Goal: Task Accomplishment & Management: Use online tool/utility

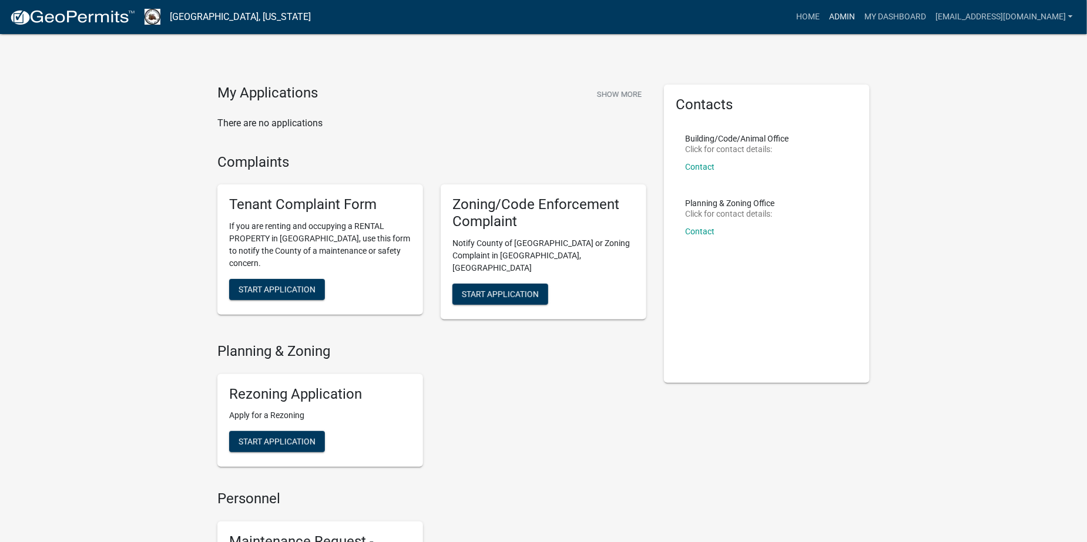
click at [860, 17] on link "Admin" at bounding box center [841, 17] width 35 height 22
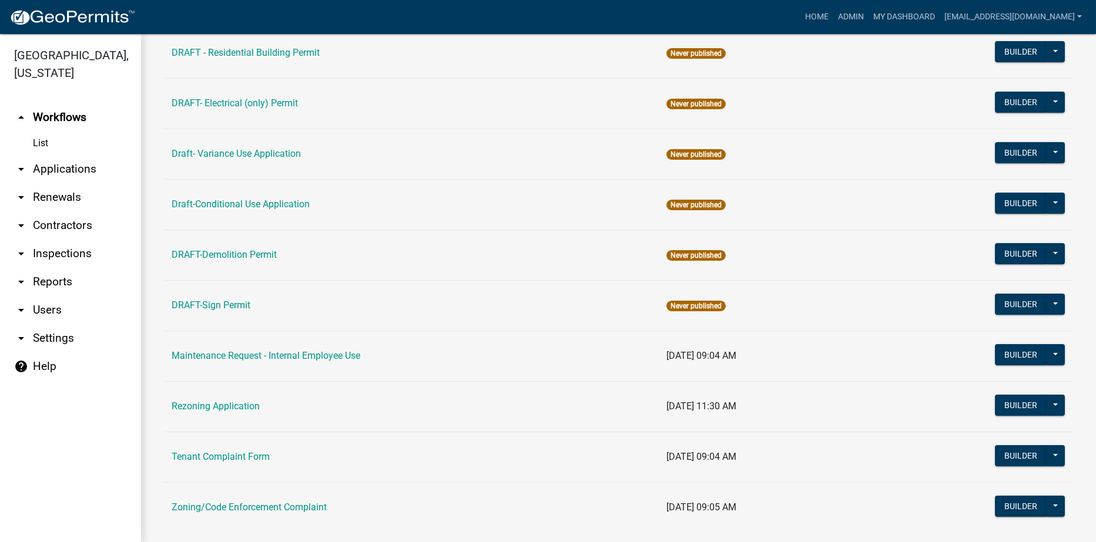
scroll to position [249, 0]
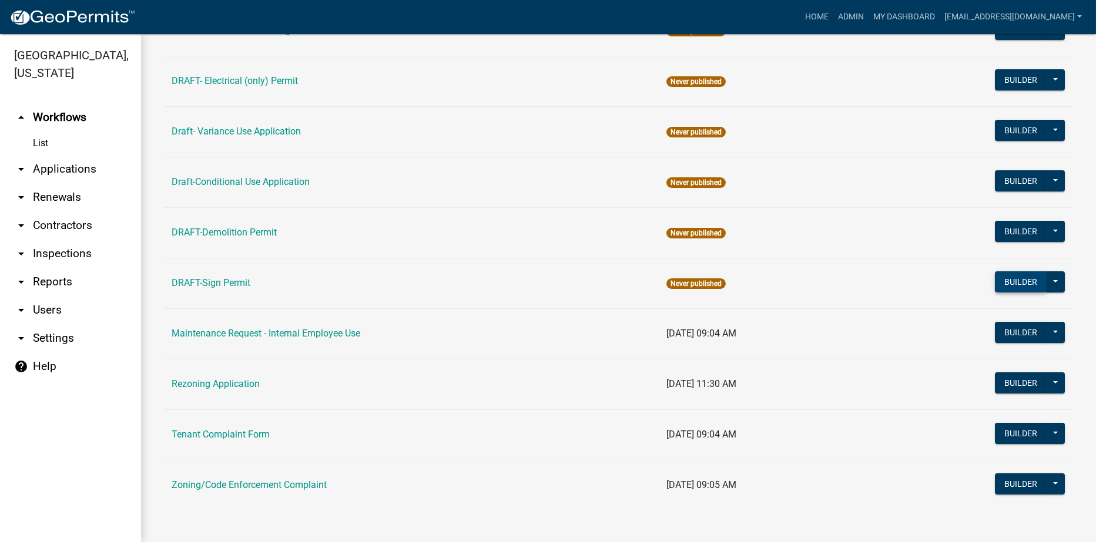
click at [1001, 279] on button "Builder" at bounding box center [1021, 281] width 52 height 21
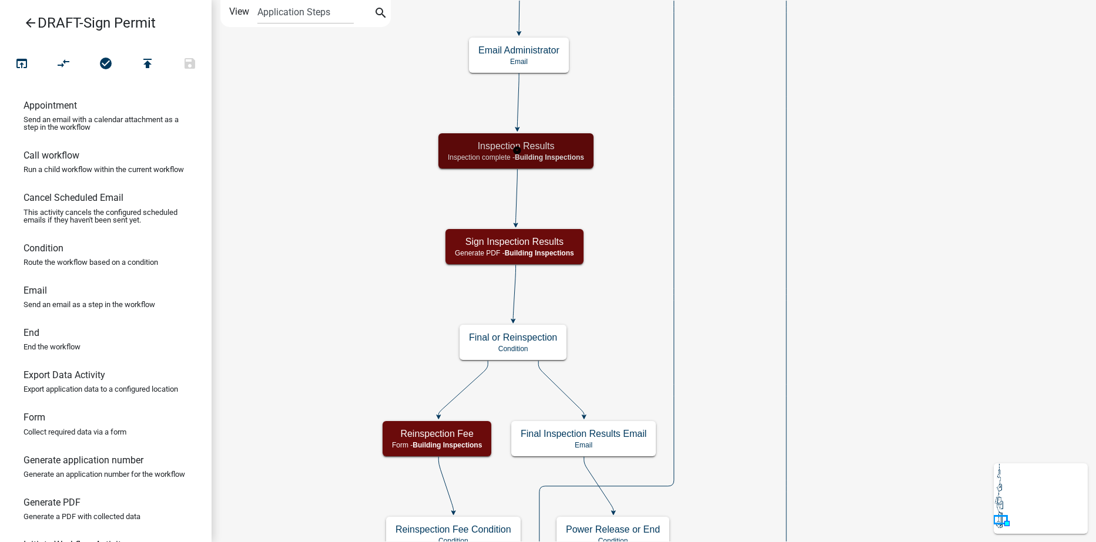
click at [558, 149] on h5 "Inspection Results" at bounding box center [516, 145] width 136 height 11
select select "67B8E1BD-2E3E-4A8D-861D-598F76277593"
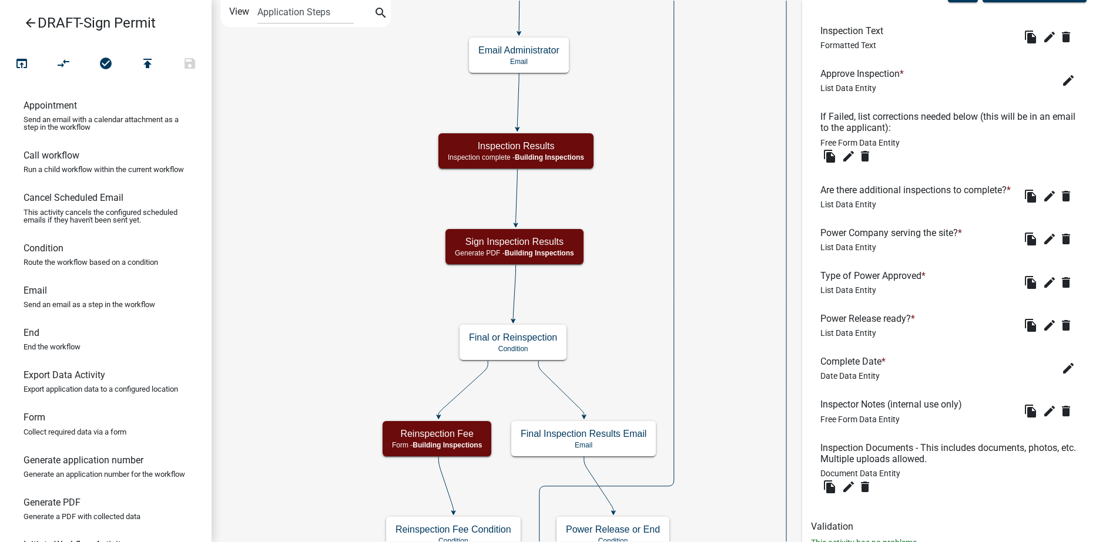
scroll to position [510, 0]
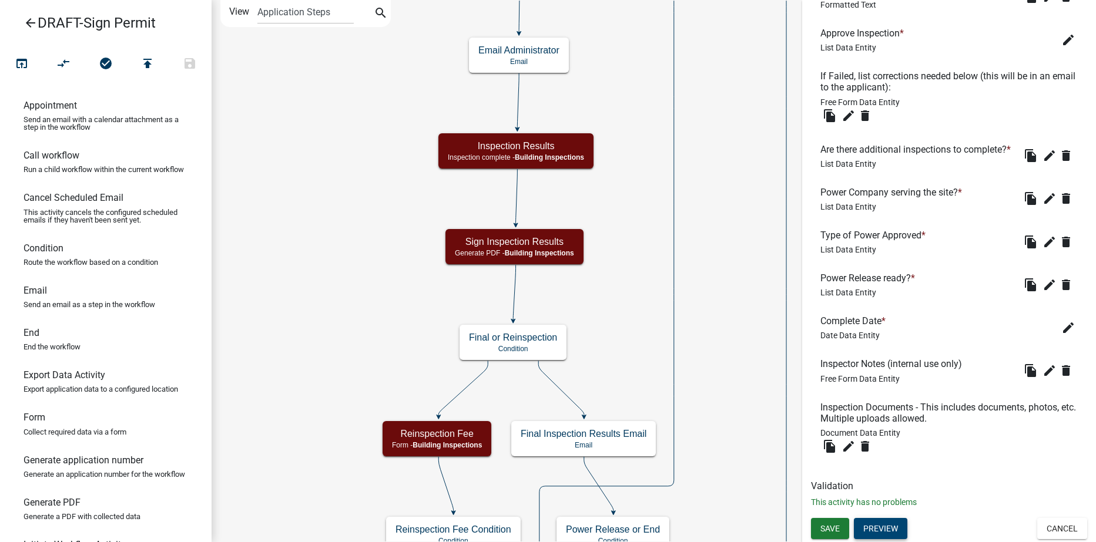
click at [871, 529] on button "Preview" at bounding box center [880, 528] width 53 height 21
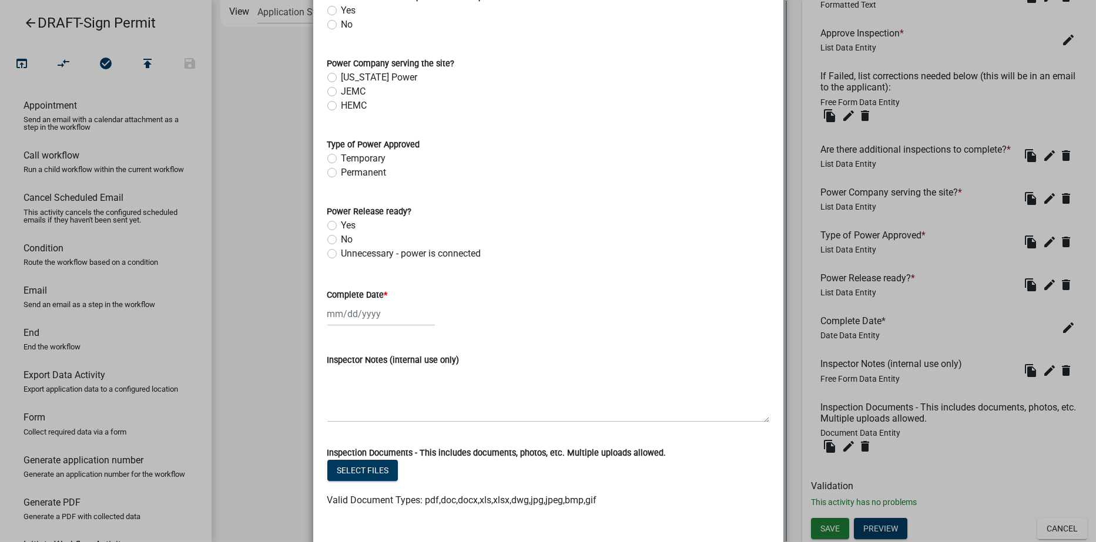
scroll to position [470, 0]
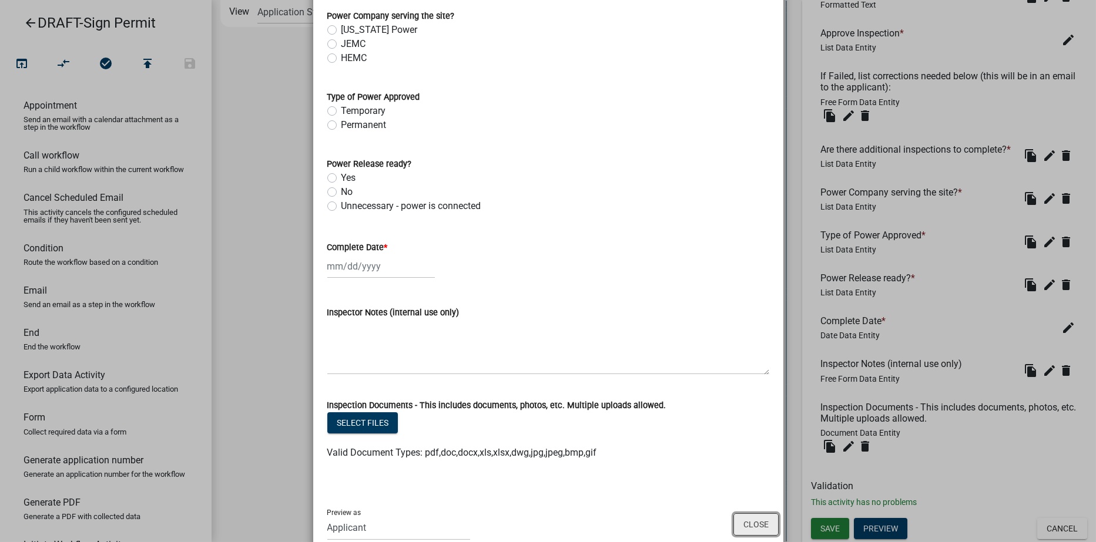
click at [733, 519] on button "Close" at bounding box center [755, 525] width 45 height 22
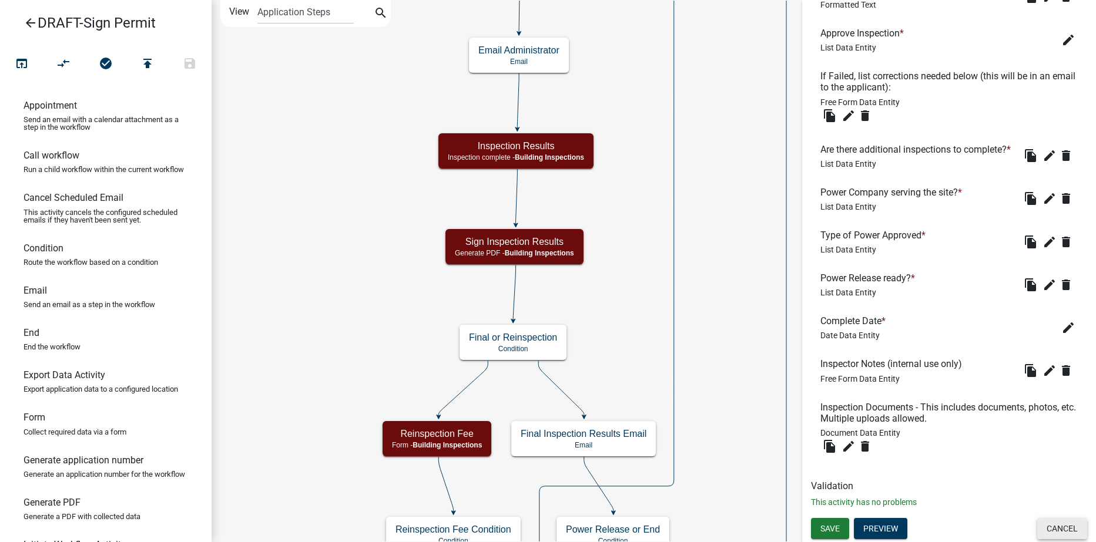
drag, startPoint x: 1059, startPoint y: 535, endPoint x: 1049, endPoint y: 524, distance: 15.0
click at [1059, 535] on button "Cancel" at bounding box center [1062, 528] width 50 height 21
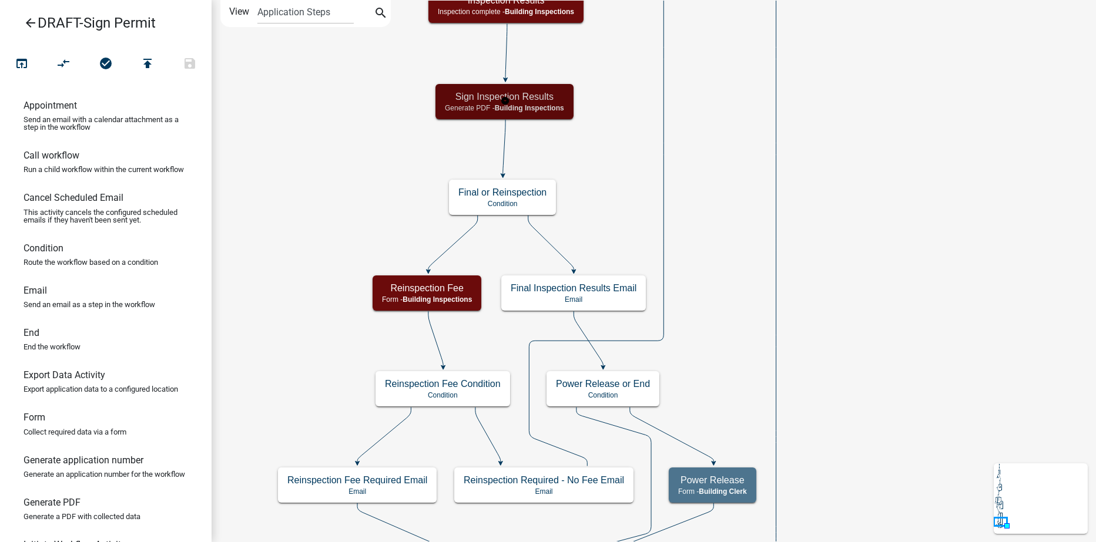
click at [537, 103] on div "Sign Inspection Results Generate PDF - Building Inspections" at bounding box center [504, 101] width 138 height 35
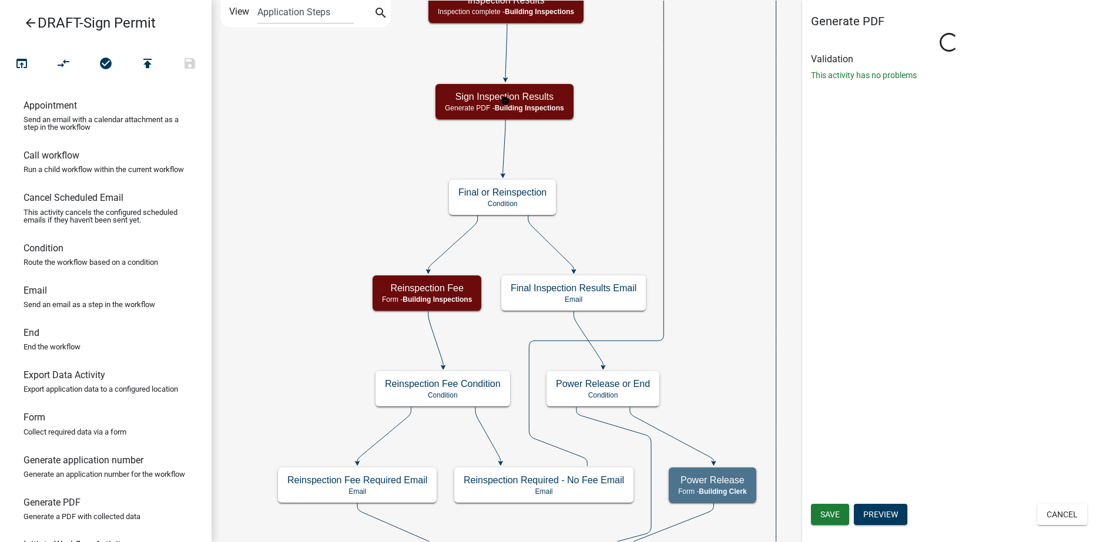
select select "67B8E1BD-2E3E-4A8D-861D-598F76277593"
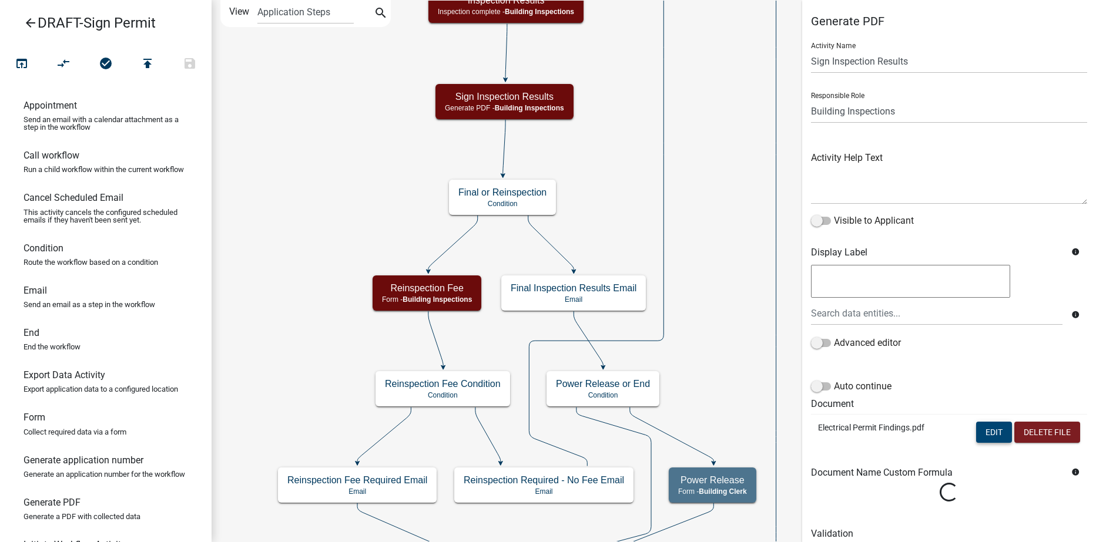
click at [977, 431] on button "Edit" at bounding box center [994, 432] width 36 height 21
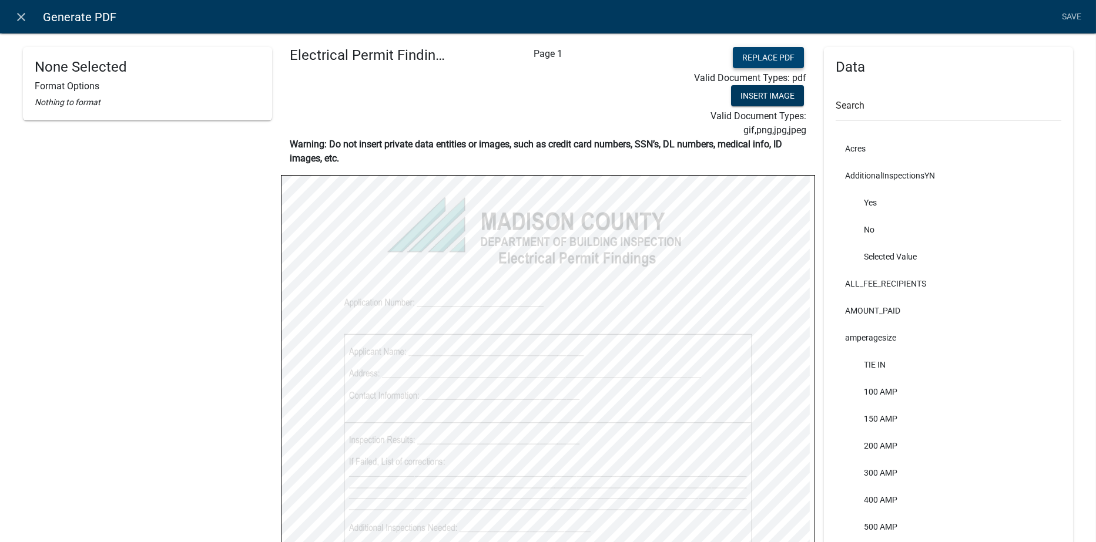
click at [734, 58] on button "Replace PDF" at bounding box center [768, 57] width 71 height 21
click at [1069, 10] on link "Save" at bounding box center [1071, 17] width 29 height 22
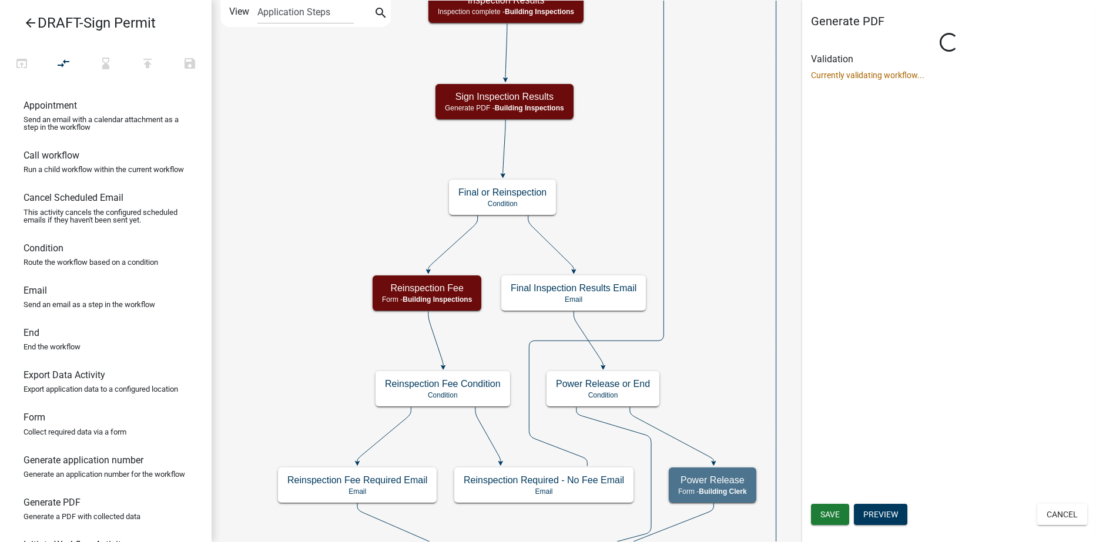
select select "67B8E1BD-2E3E-4A8D-861D-598F76277593"
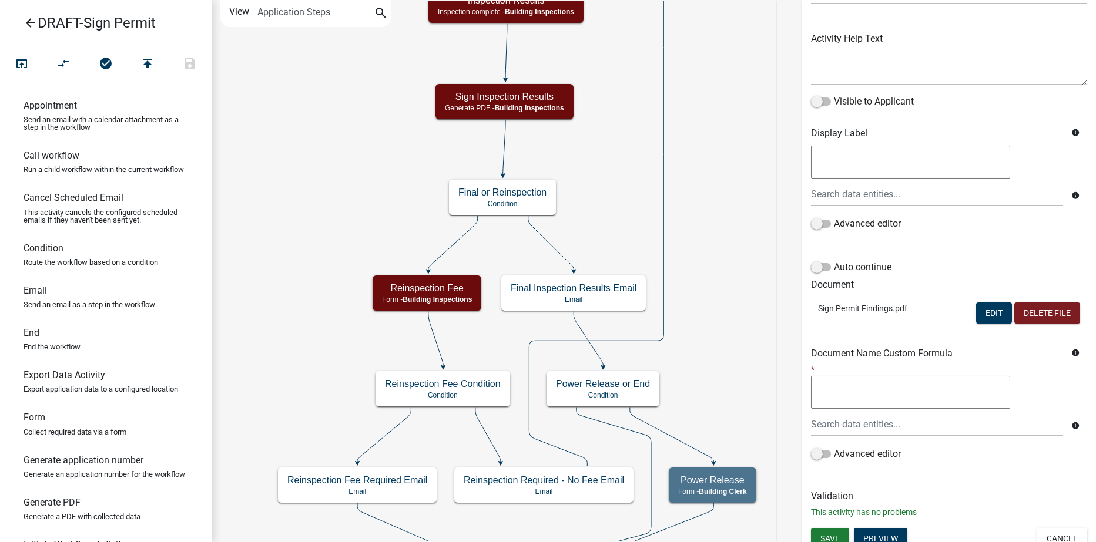
scroll to position [129, 0]
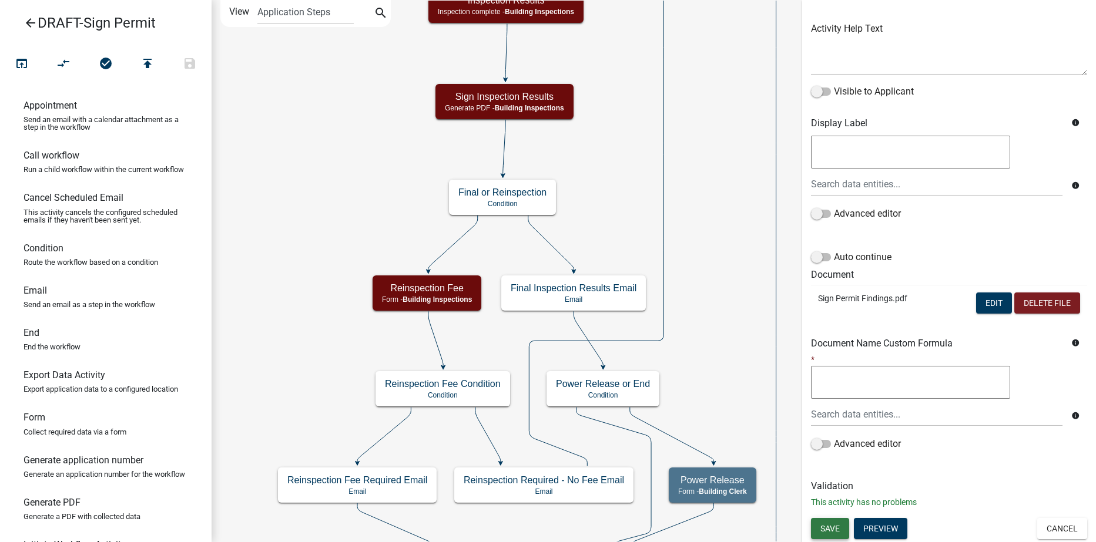
click at [835, 528] on span "Save" at bounding box center [829, 528] width 19 height 9
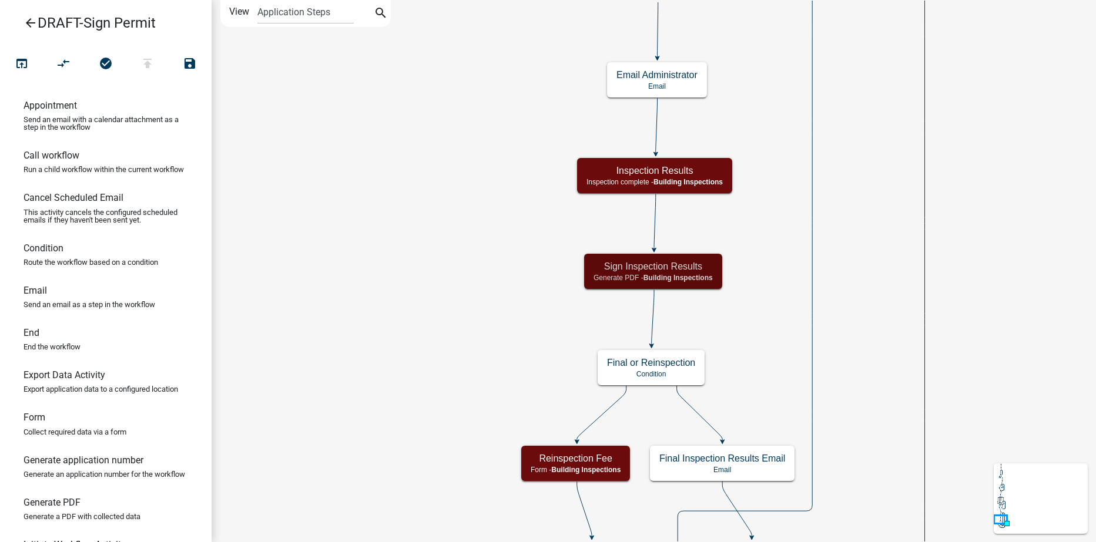
scroll to position [0, 0]
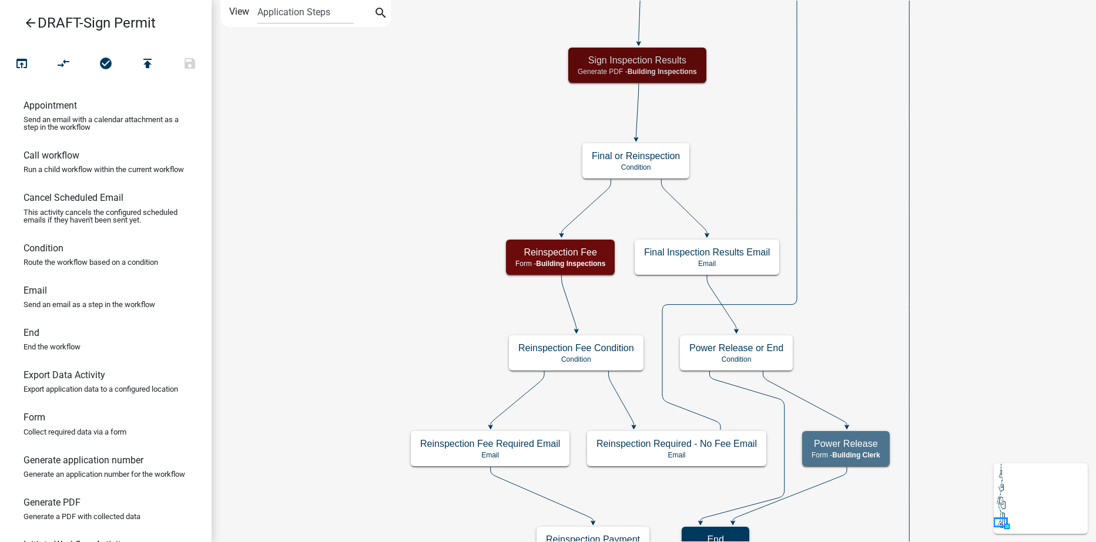
click at [29, 21] on icon "arrow_back" at bounding box center [31, 24] width 14 height 16
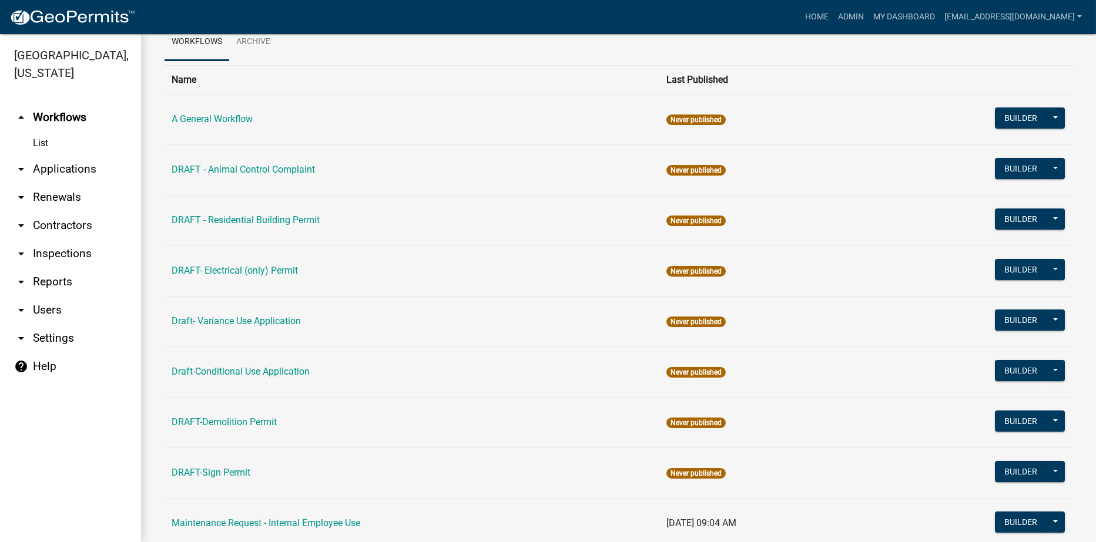
scroll to position [176, 0]
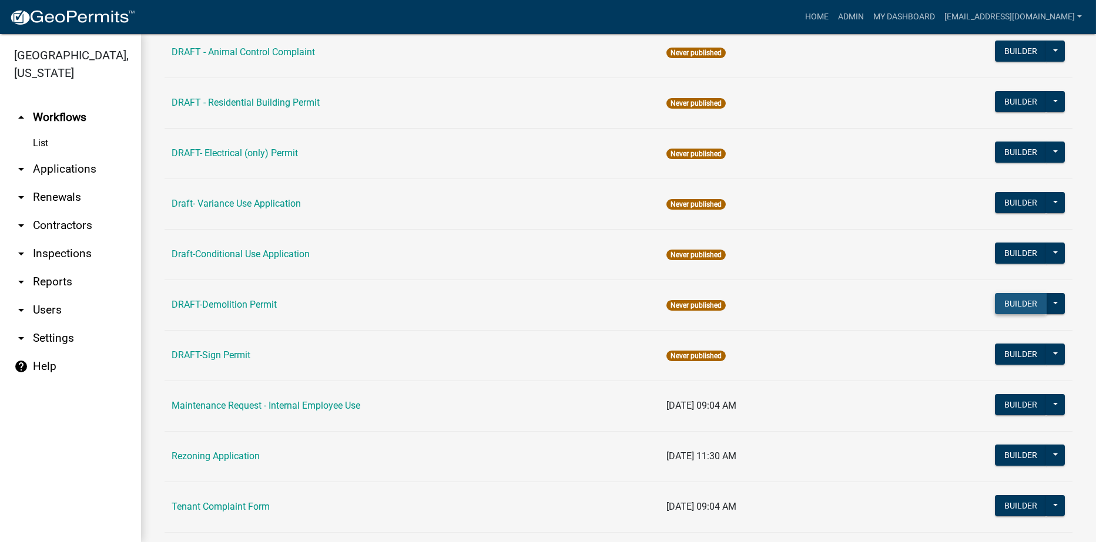
click at [997, 298] on button "Builder" at bounding box center [1021, 303] width 52 height 21
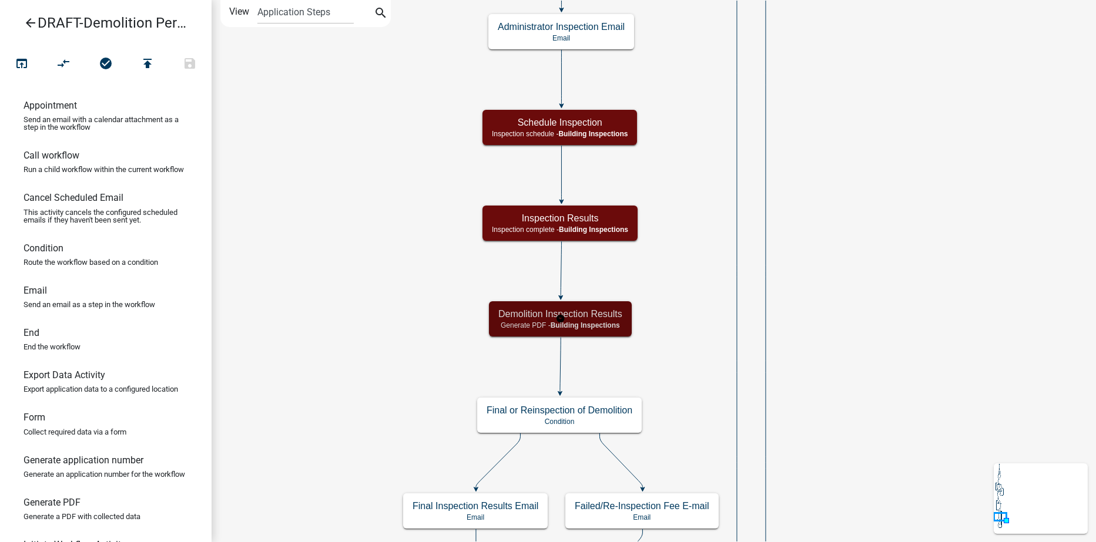
click at [612, 317] on h5 "Demolition Inspection Results" at bounding box center [560, 314] width 124 height 11
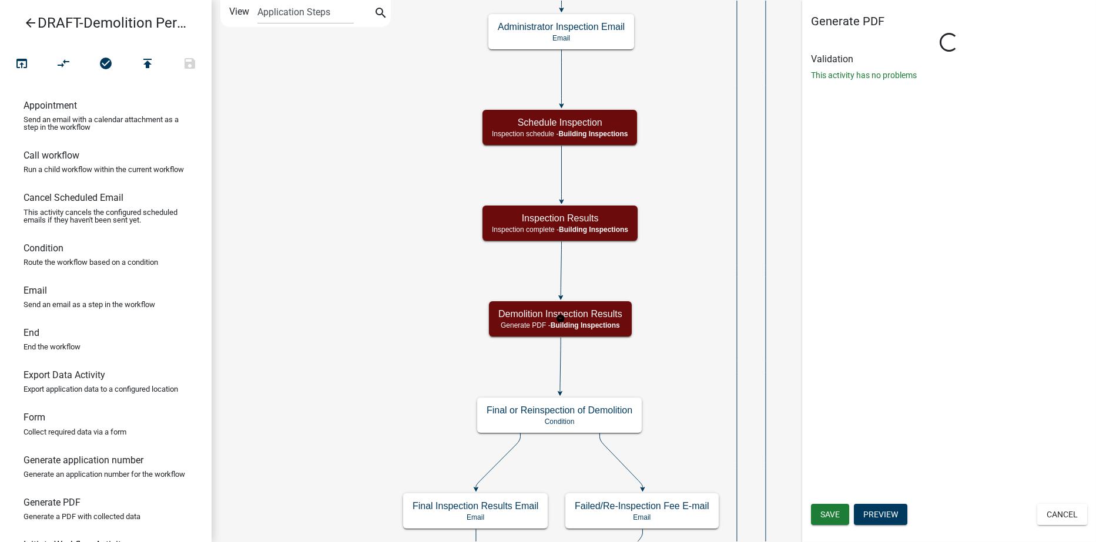
select select "67B8E1BD-2E3E-4A8D-861D-598F76277593"
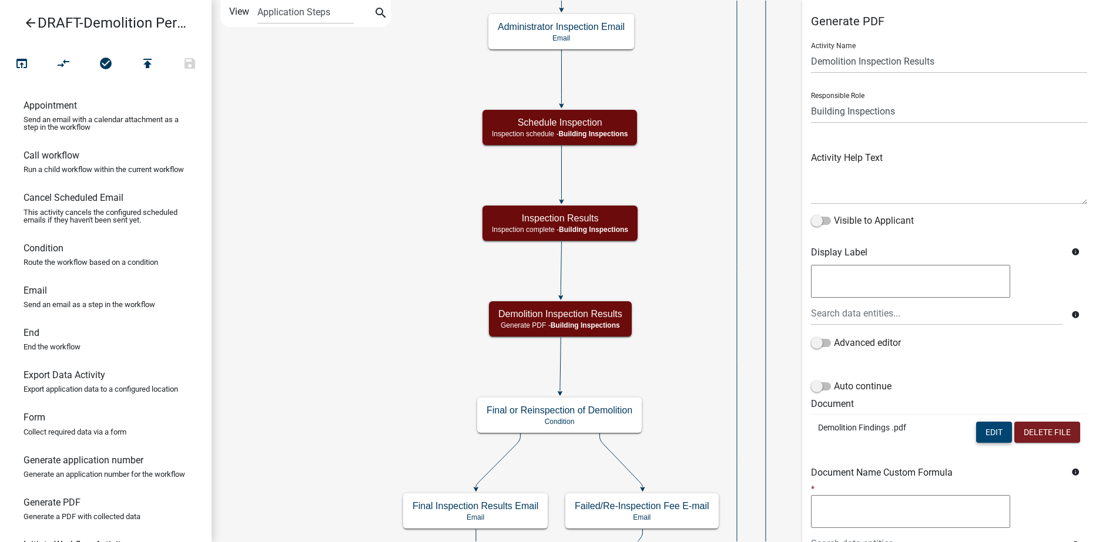
click at [979, 437] on button "Edit" at bounding box center [994, 432] width 36 height 21
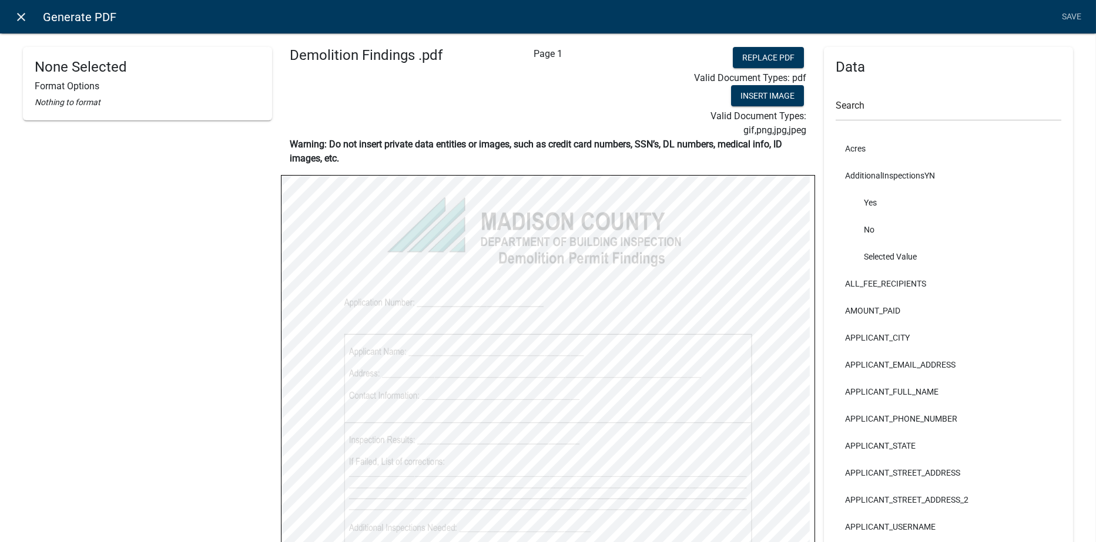
click at [18, 12] on icon "close" at bounding box center [22, 17] width 14 height 14
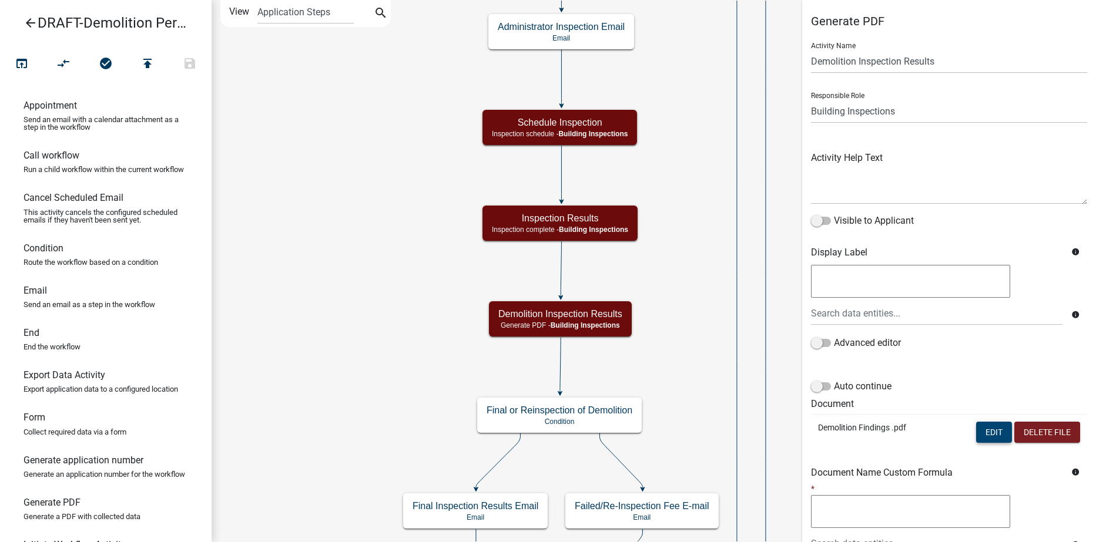
click at [990, 435] on button "Edit" at bounding box center [994, 432] width 36 height 21
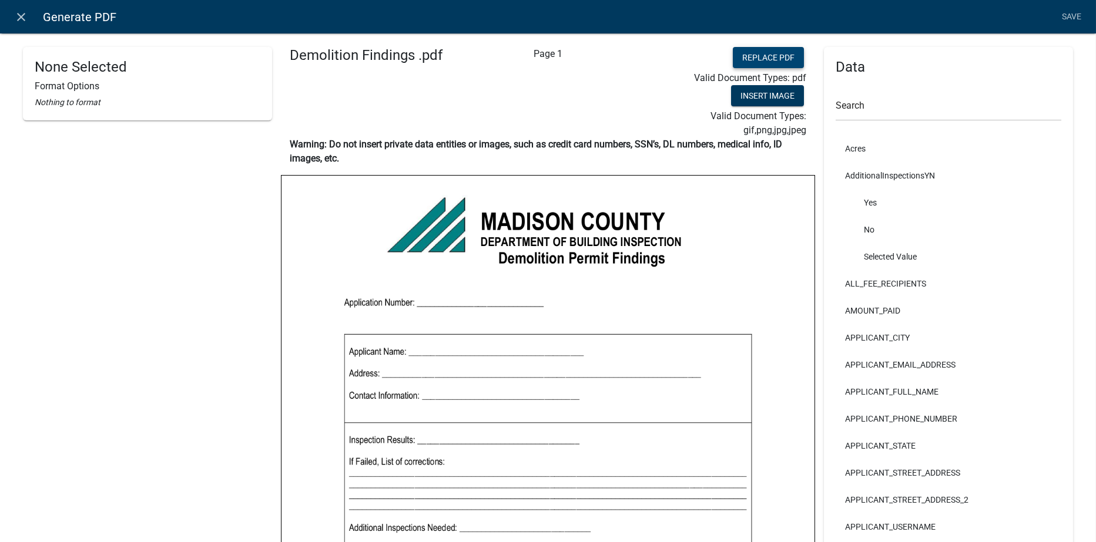
click at [743, 52] on button "Replace PDF" at bounding box center [768, 57] width 71 height 21
click at [1074, 12] on link "Save" at bounding box center [1071, 17] width 29 height 22
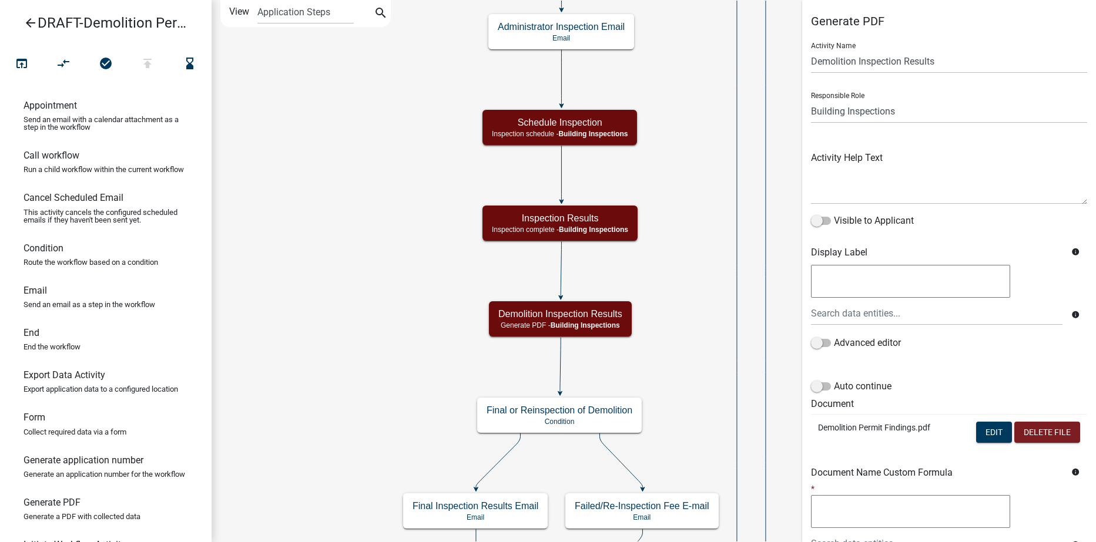
select select "67B8E1BD-2E3E-4A8D-861D-598F76277593"
click at [982, 433] on button "Edit" at bounding box center [994, 432] width 36 height 21
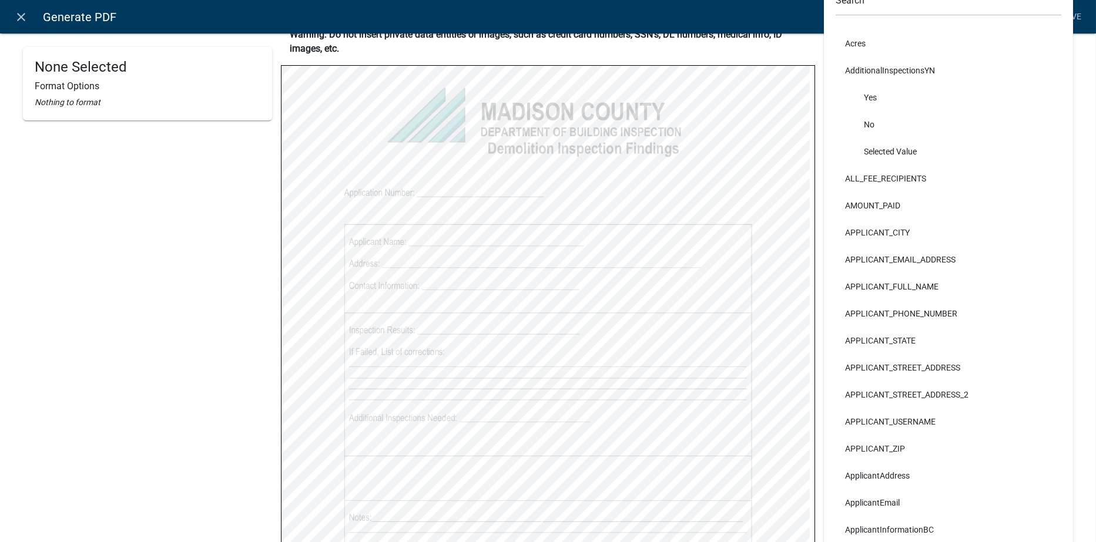
scroll to position [118, 0]
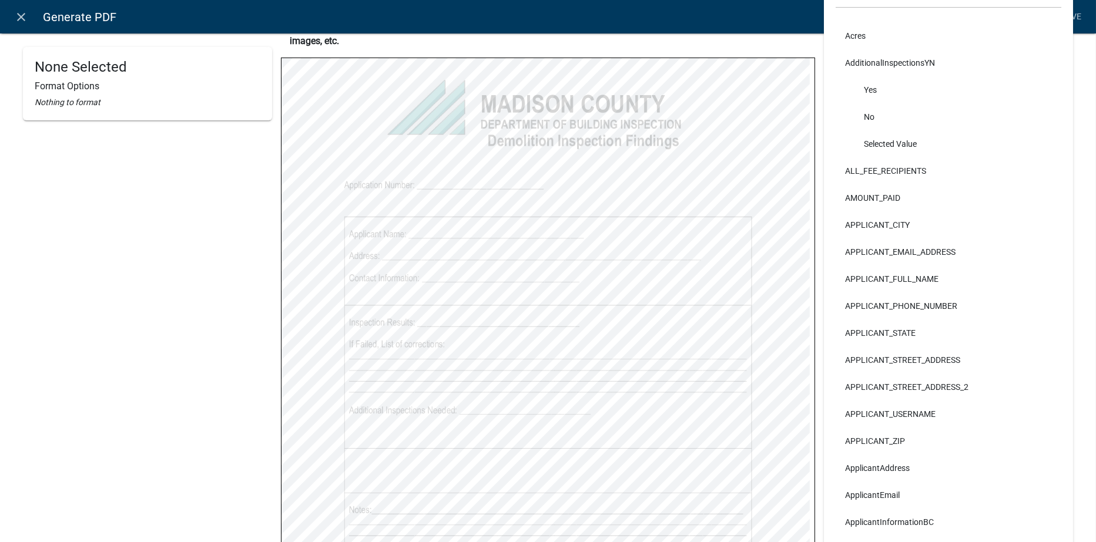
select select
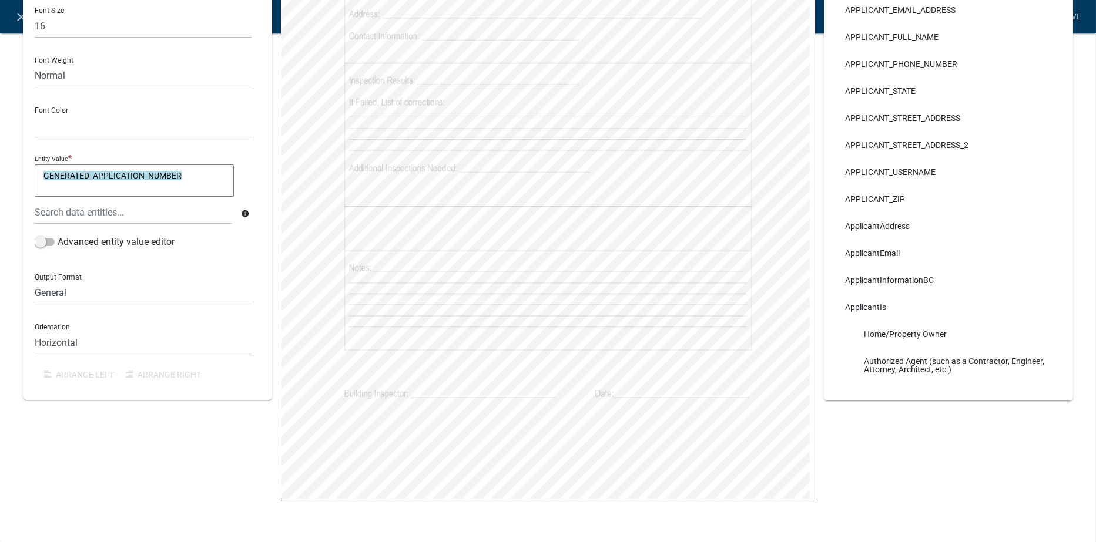
scroll to position [0, 0]
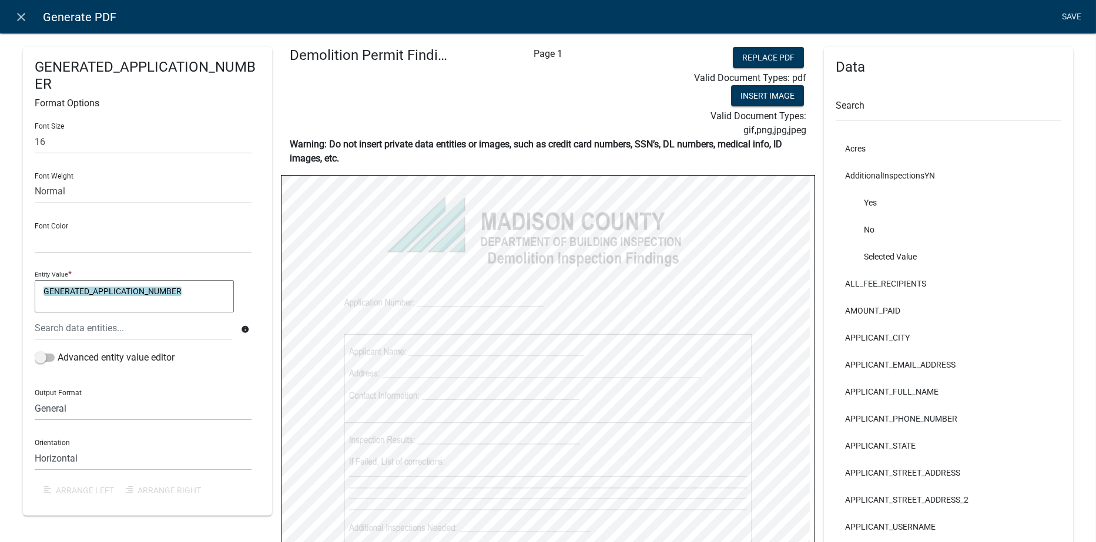
click at [1062, 12] on link "Save" at bounding box center [1071, 17] width 29 height 22
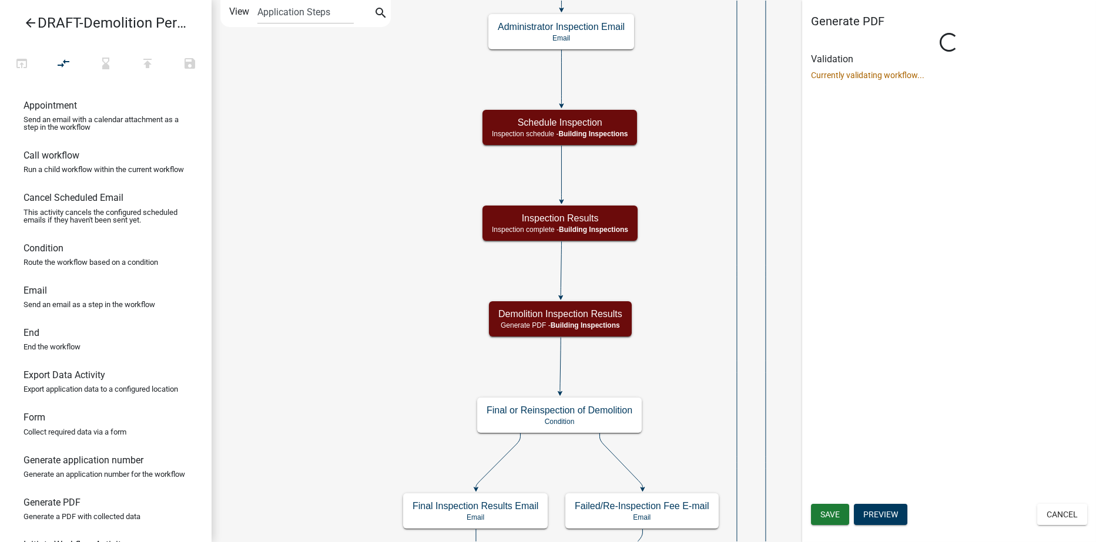
select select "67B8E1BD-2E3E-4A8D-861D-598F76277593"
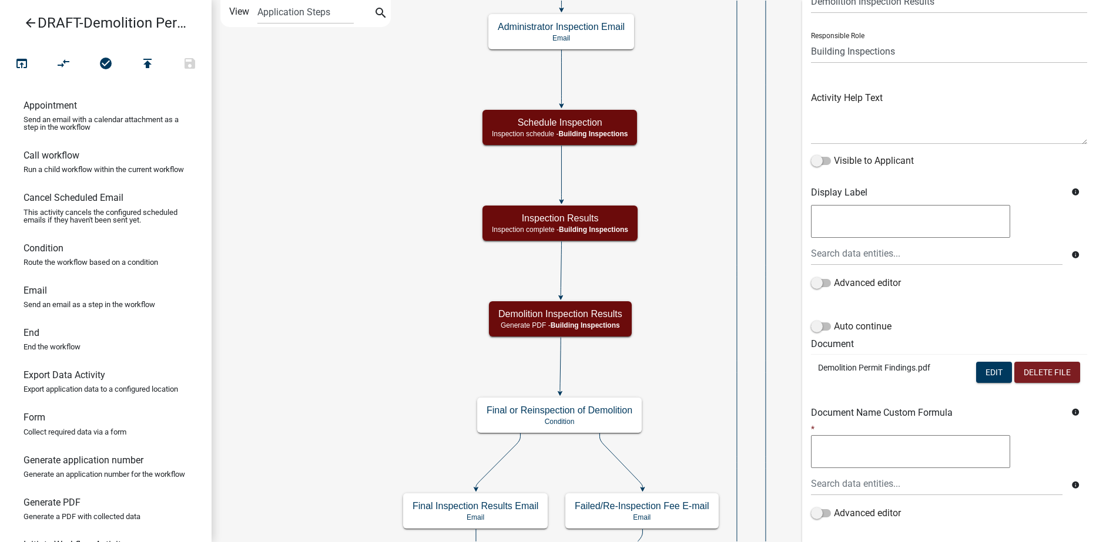
scroll to position [129, 0]
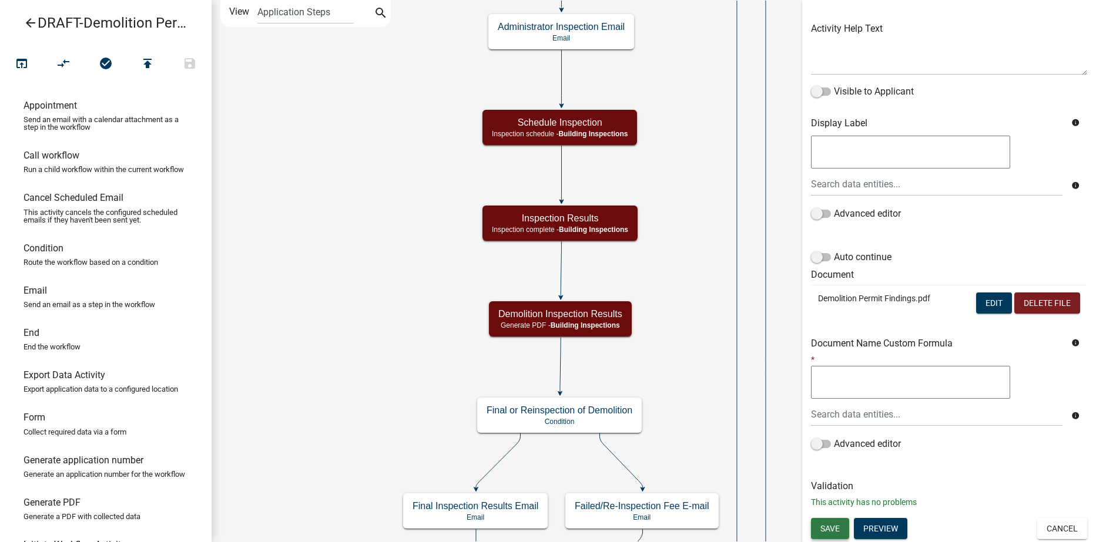
click at [829, 532] on span "Save" at bounding box center [829, 528] width 19 height 9
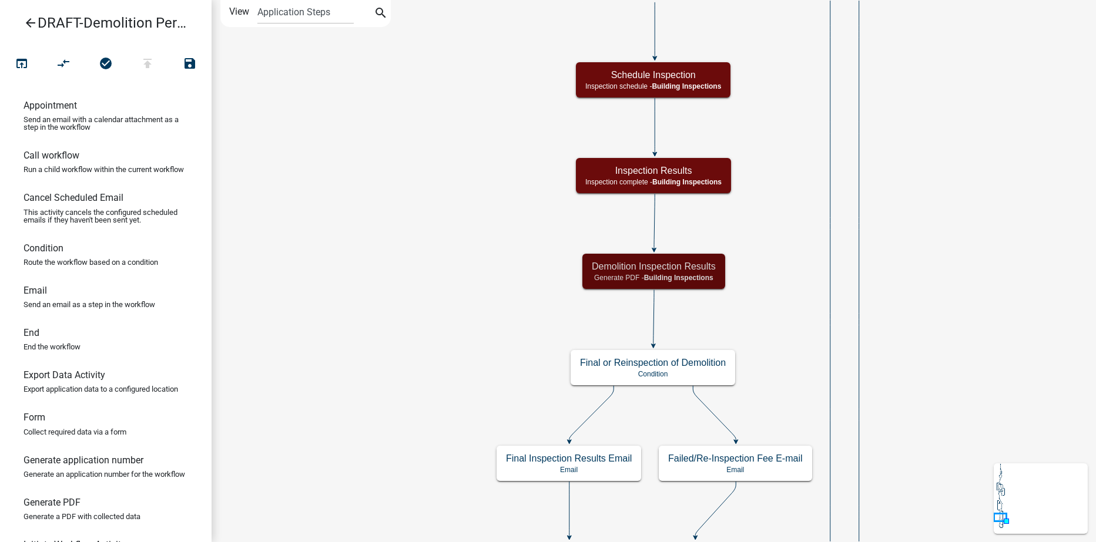
scroll to position [0, 0]
